Goal: Obtain resource: Download file/media

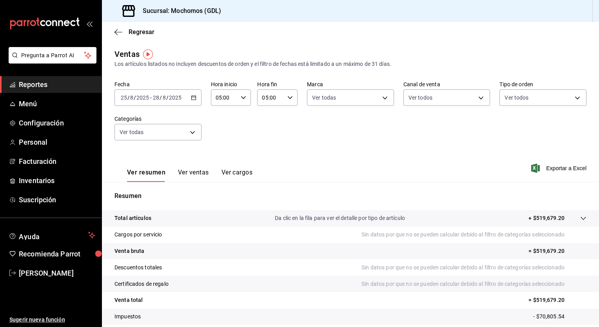
click at [193, 98] on icon "button" at bounding box center [193, 97] width 5 height 5
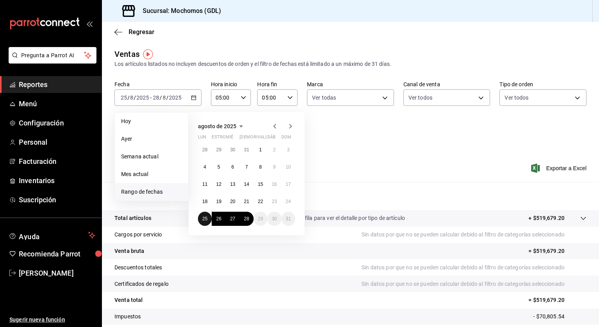
click at [203, 221] on button "25" at bounding box center [205, 219] width 14 height 14
click at [246, 220] on abbr "28" at bounding box center [246, 218] width 5 height 5
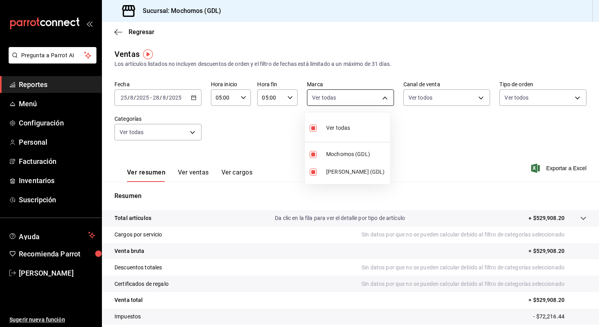
click at [384, 97] on body "Pregunta a Parrot AI Reportes Menú Configuración Personal Facturación Inventari…" at bounding box center [299, 163] width 599 height 327
click at [447, 92] on div at bounding box center [299, 163] width 599 height 327
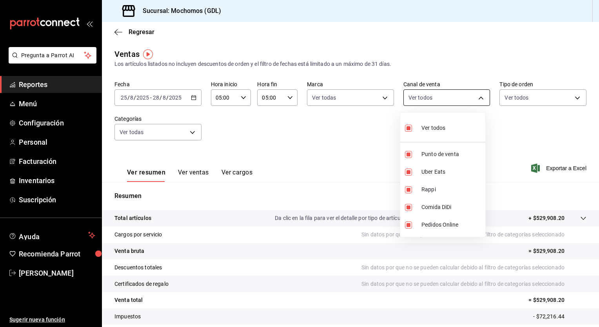
click at [447, 99] on body "Pregunta a Parrot AI Reportes Menú Configuración Personal Facturación Inventari…" at bounding box center [299, 163] width 599 height 327
click at [447, 99] on div at bounding box center [299, 163] width 599 height 327
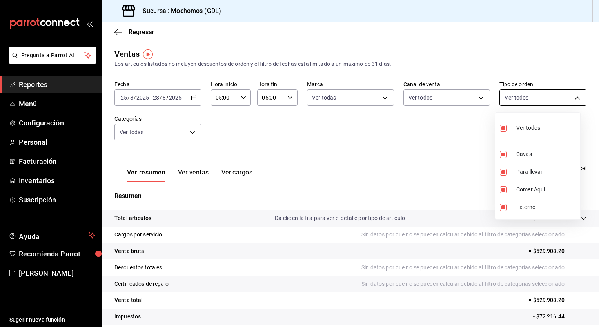
click at [447, 98] on body "Pregunta a Parrot AI Reportes Menú Configuración Personal Facturación Inventari…" at bounding box center [299, 163] width 599 height 327
click at [447, 98] on div at bounding box center [299, 163] width 599 height 327
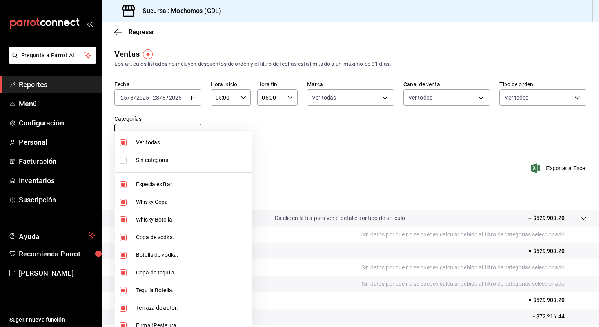
click at [190, 133] on body "Pregunta a Parrot AI Reportes Menú Configuración Personal Facturación Inventari…" at bounding box center [299, 163] width 599 height 327
click at [190, 134] on li "Ver todas" at bounding box center [183, 143] width 137 height 18
checkbox input "false"
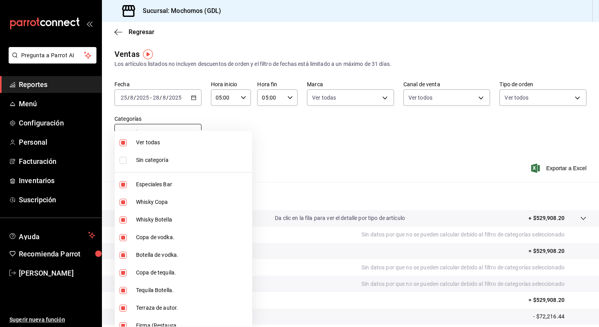
checkbox input "false"
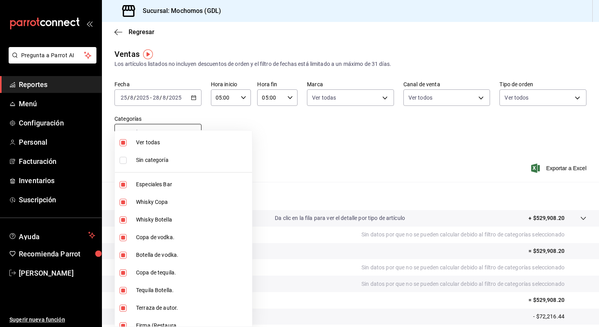
checkbox input "false"
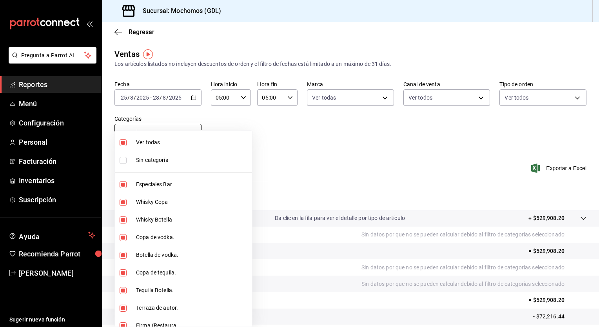
checkbox input "false"
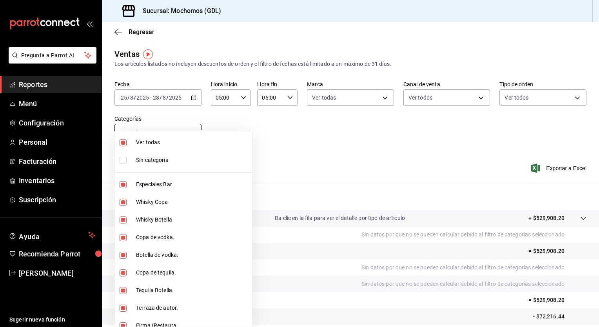
checkbox input "false"
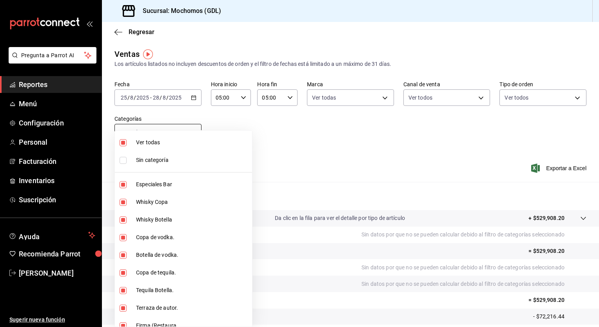
checkbox input "false"
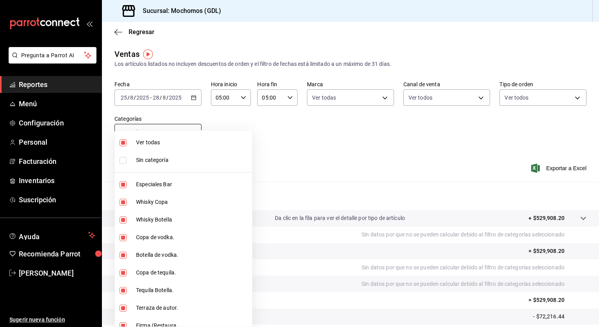
checkbox input "false"
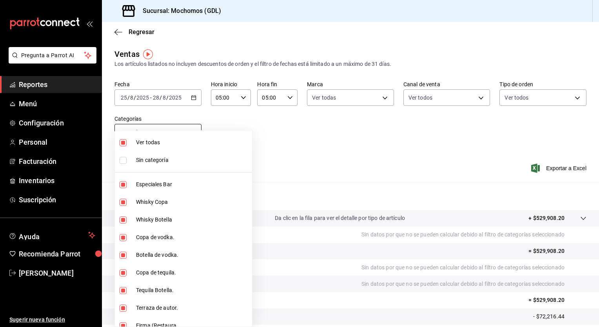
checkbox input "false"
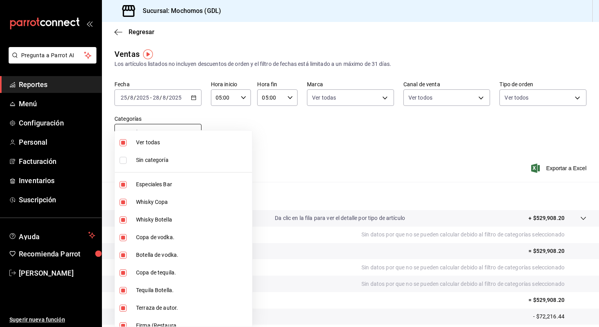
checkbox input "false"
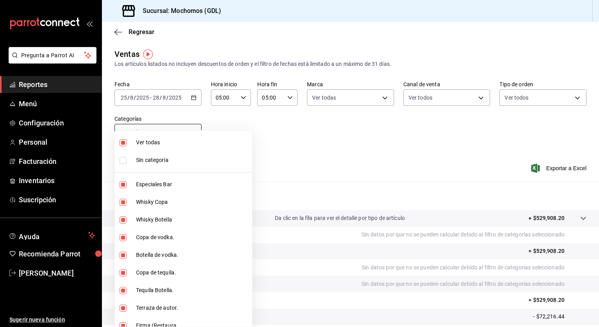
checkbox input "false"
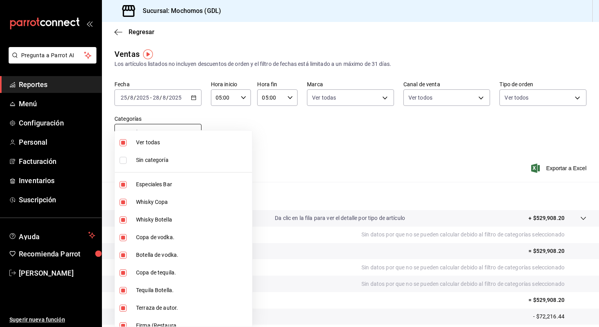
checkbox input "false"
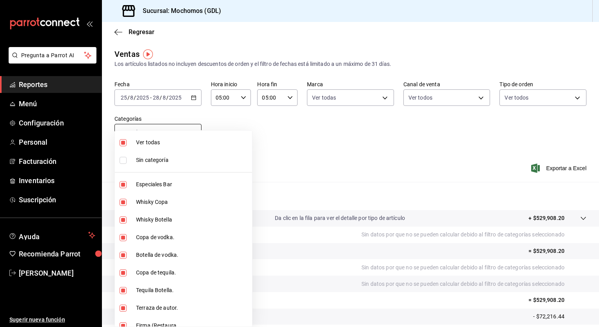
checkbox input "false"
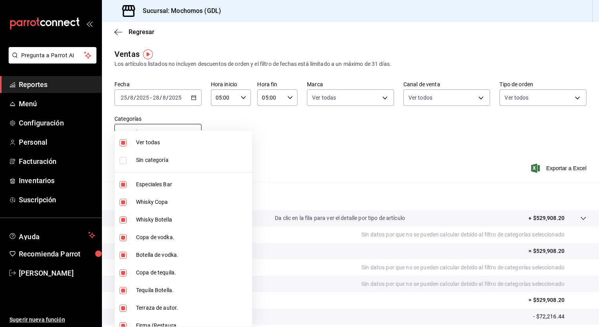
checkbox input "false"
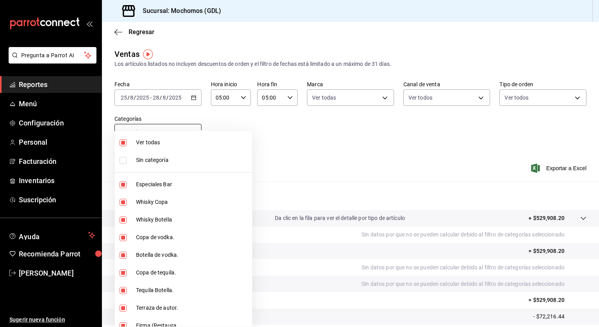
checkbox input "false"
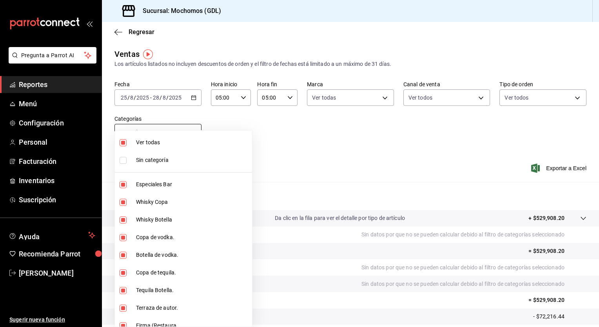
checkbox input "false"
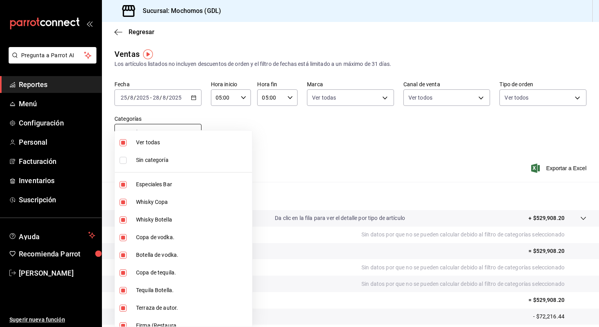
checkbox input "false"
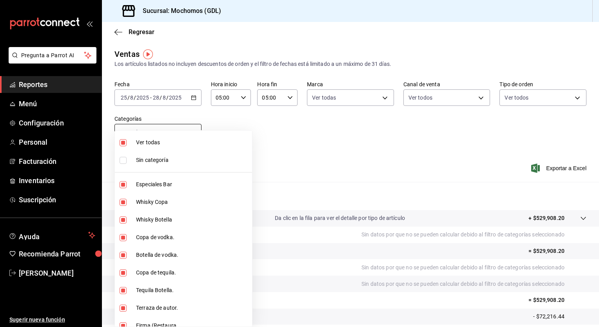
checkbox input "false"
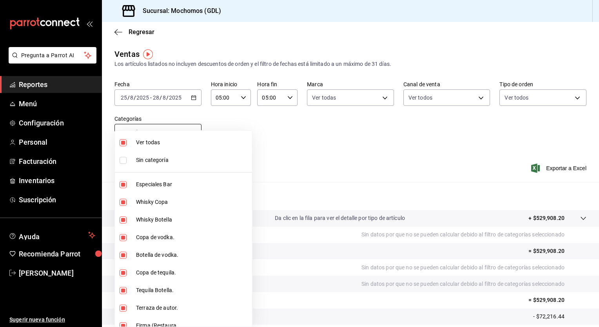
checkbox input "false"
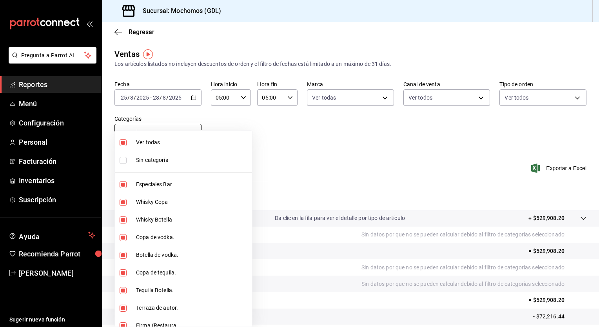
checkbox input "false"
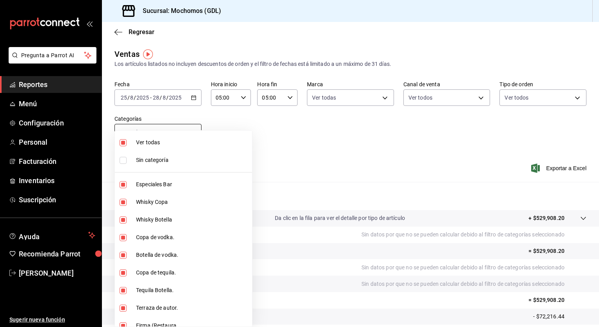
checkbox input "false"
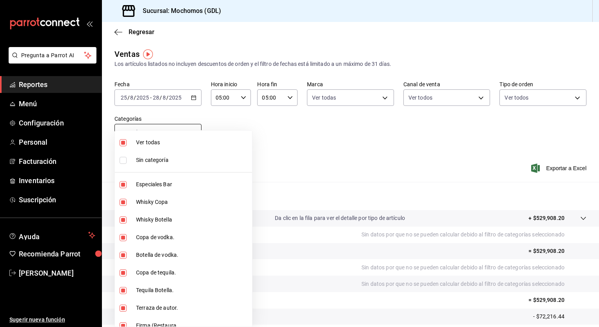
checkbox input "false"
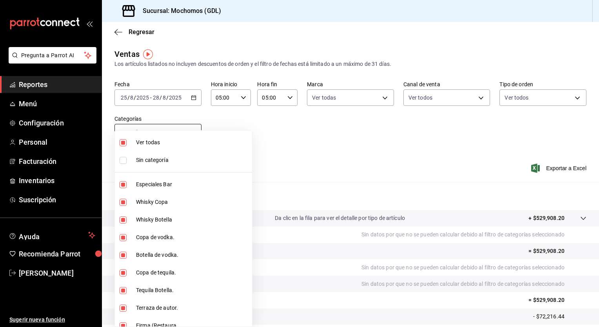
checkbox input "false"
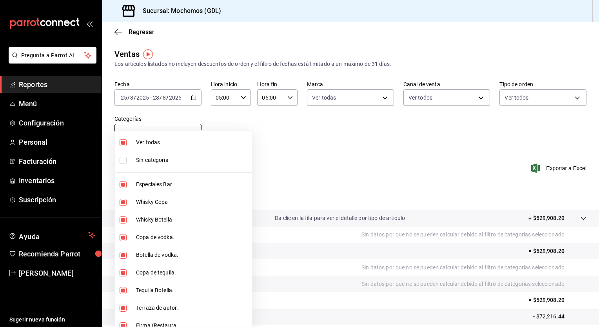
checkbox input "false"
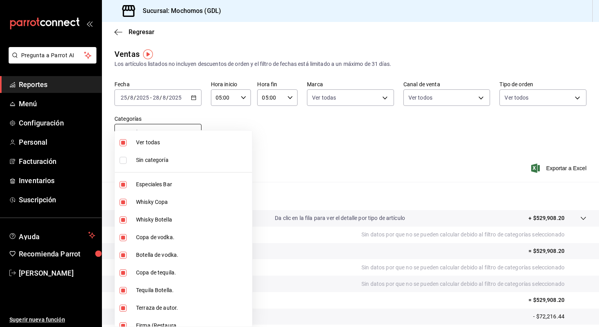
checkbox input "false"
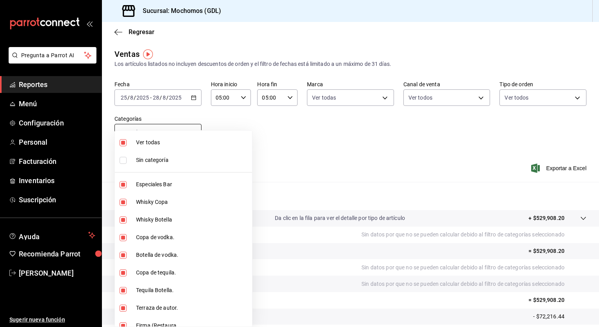
checkbox input "false"
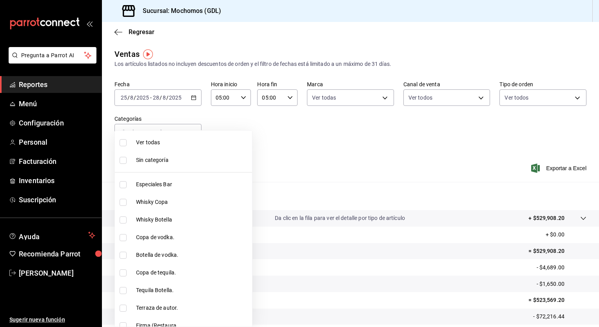
click at [121, 142] on input "checkbox" at bounding box center [122, 142] width 7 height 7
checkbox input "true"
type input "c0db8a99-aef8-4e9c-862d-72763fc5d605,0e6da5ad-e1ed-4623-8a7f-4db137866549,4ba6e…"
checkbox input "true"
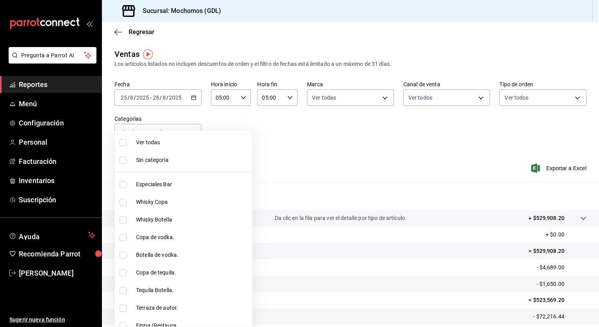
checkbox input "true"
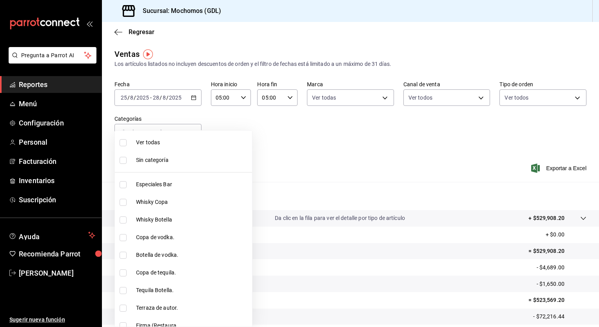
checkbox input "true"
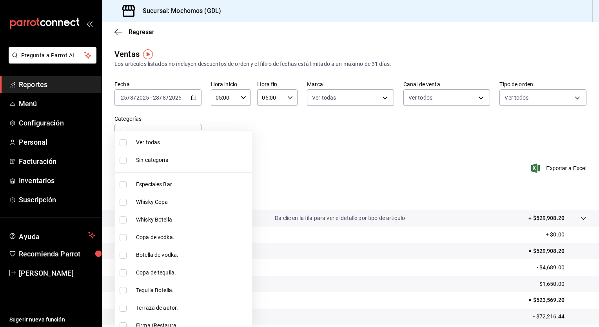
checkbox input "true"
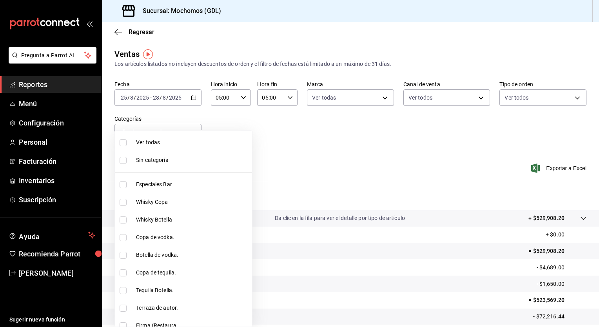
checkbox input "true"
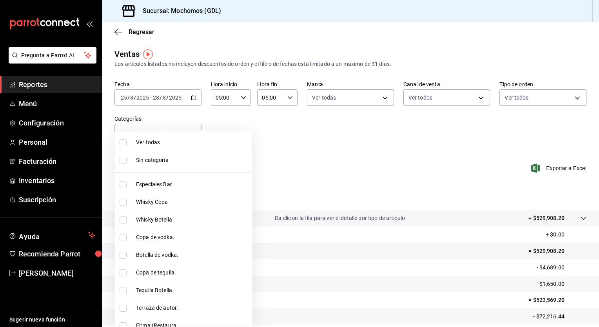
checkbox input "true"
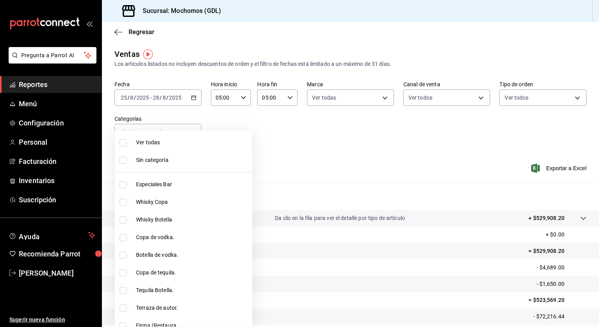
checkbox input "true"
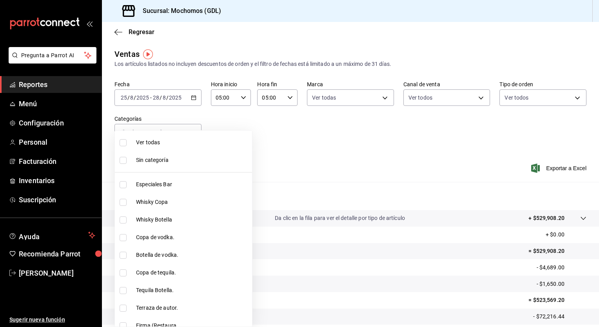
checkbox input "true"
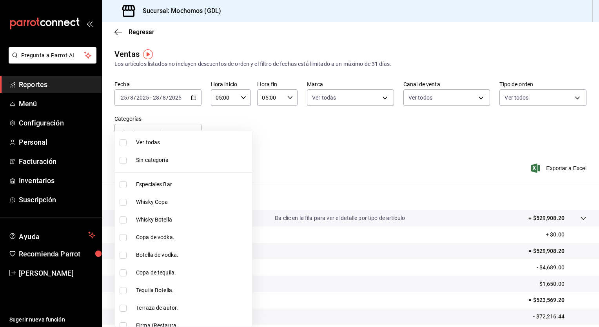
checkbox input "true"
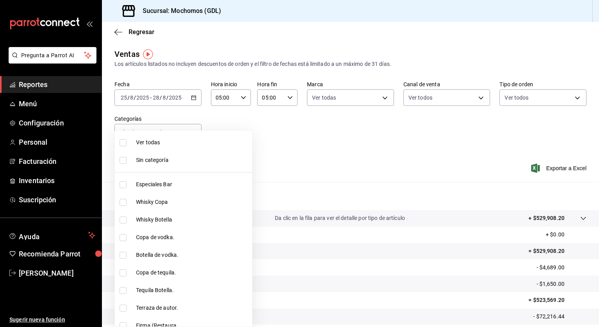
checkbox input "true"
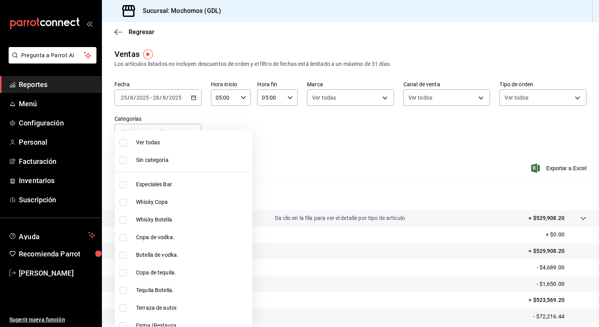
checkbox input "true"
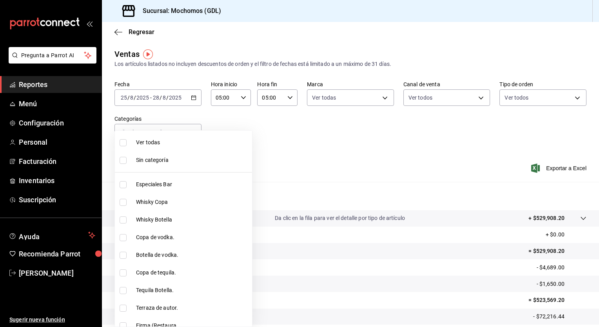
checkbox input "true"
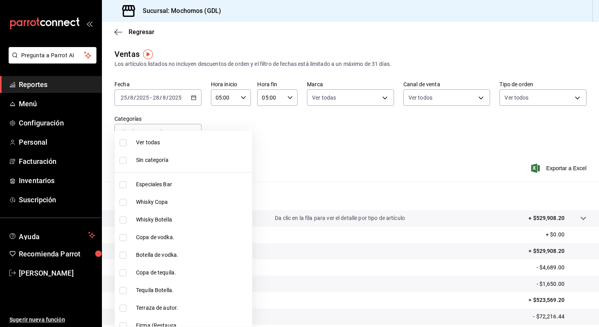
checkbox input "true"
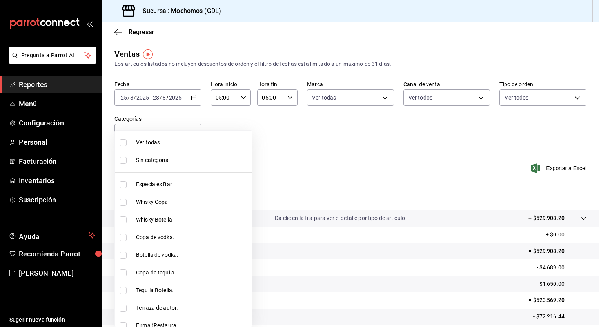
checkbox input "true"
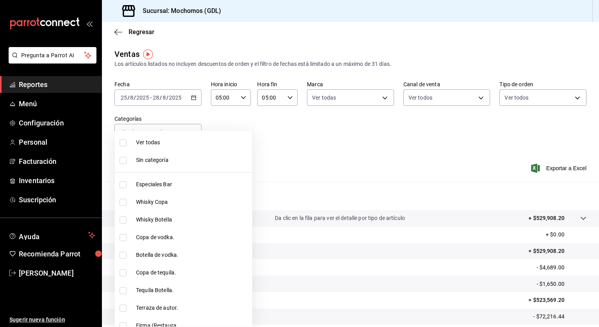
checkbox input "true"
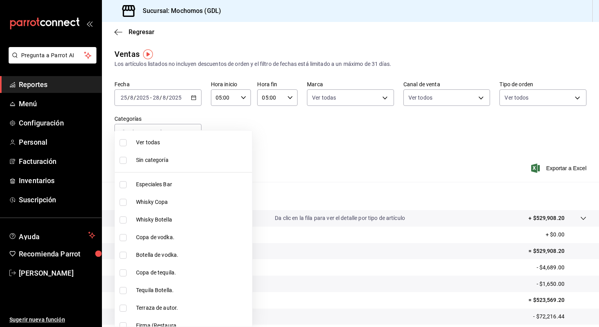
checkbox input "true"
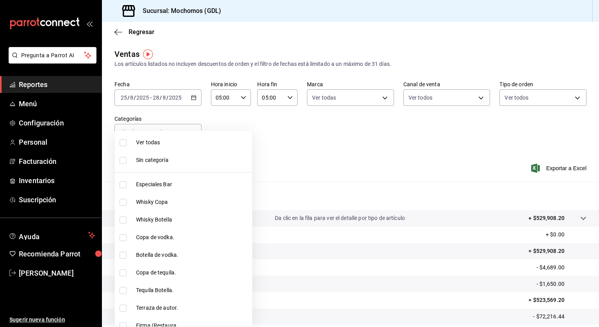
checkbox input "true"
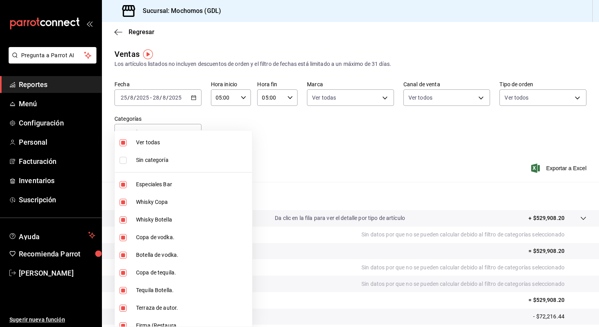
click at [344, 128] on div at bounding box center [299, 163] width 599 height 327
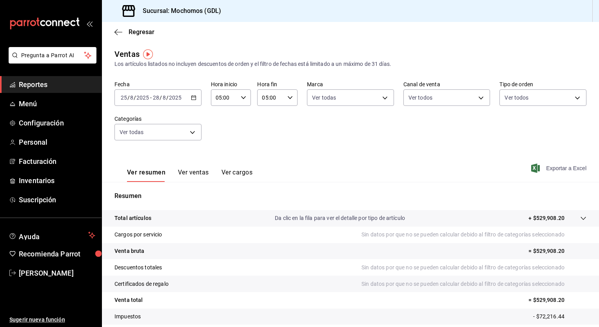
click at [447, 167] on font "Exportar a Excel" at bounding box center [566, 168] width 40 height 6
